Goal: Navigation & Orientation: Understand site structure

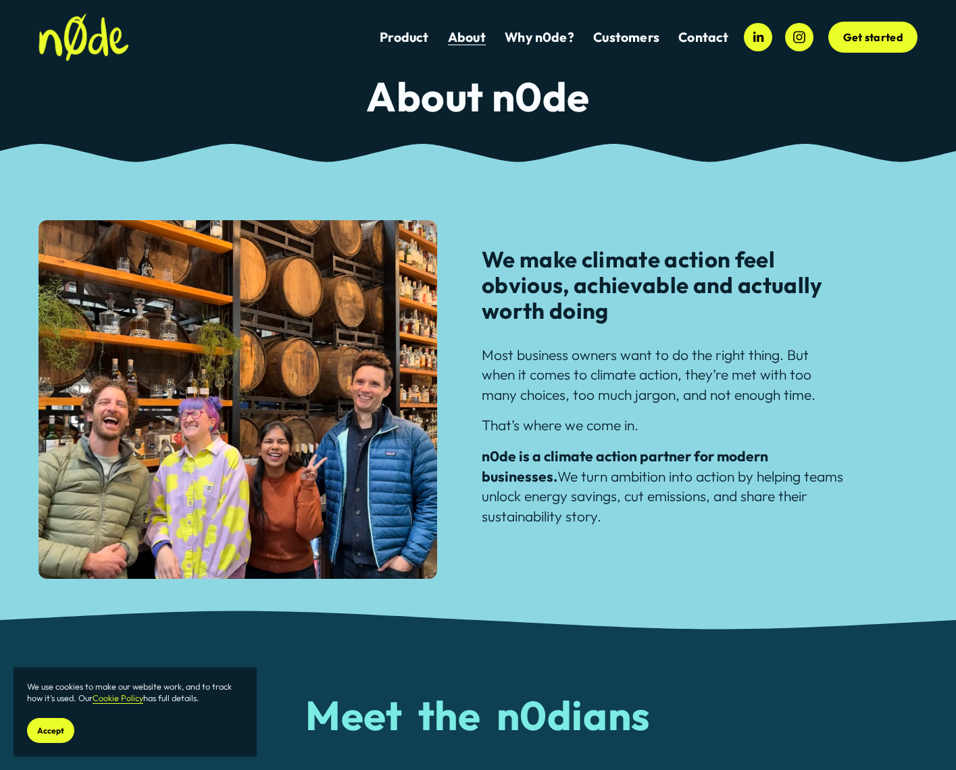
click at [565, 36] on link "Why n0de?" at bounding box center [540, 37] width 70 height 18
